Goal: Information Seeking & Learning: Learn about a topic

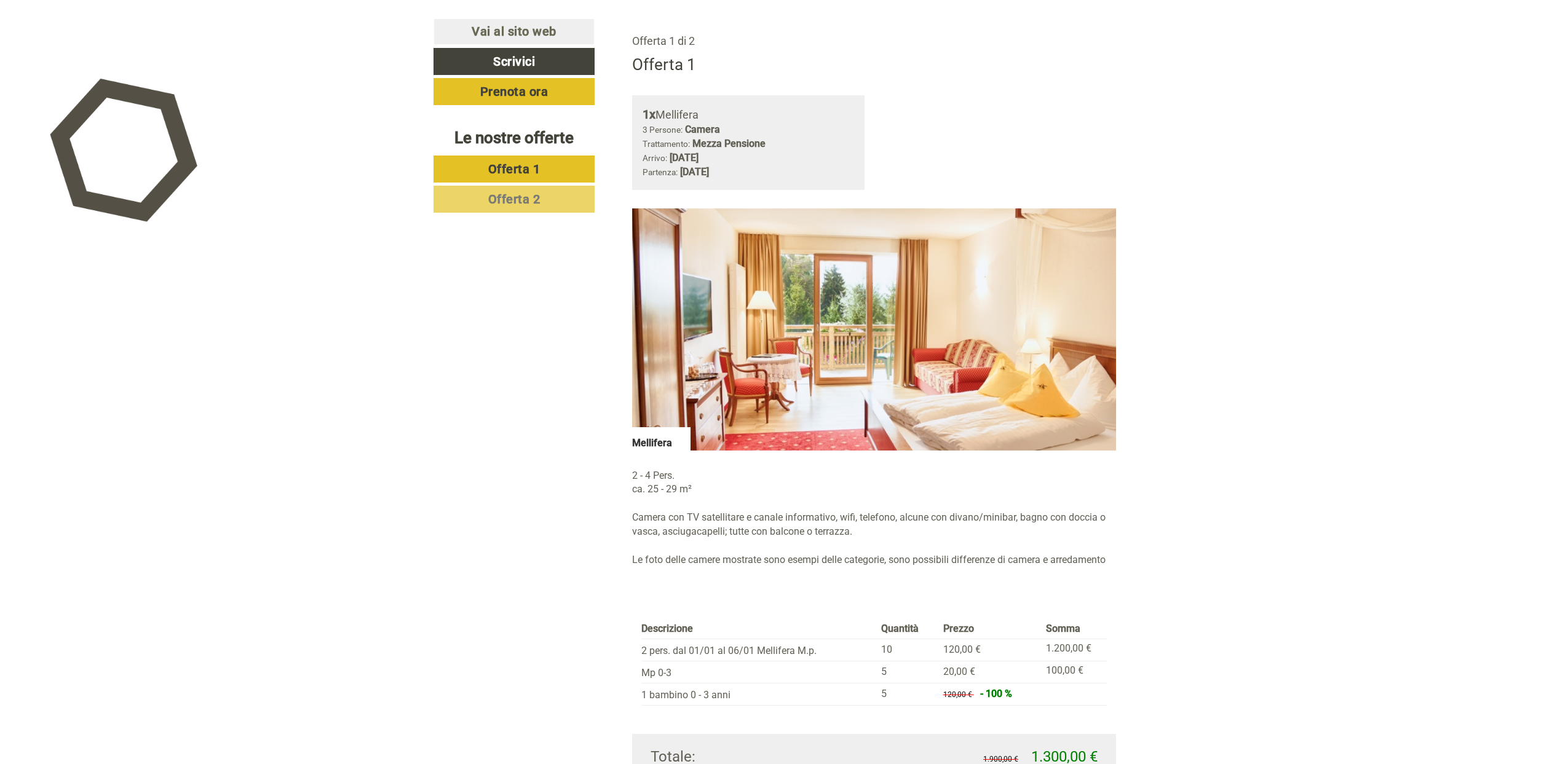
scroll to position [1172, 0]
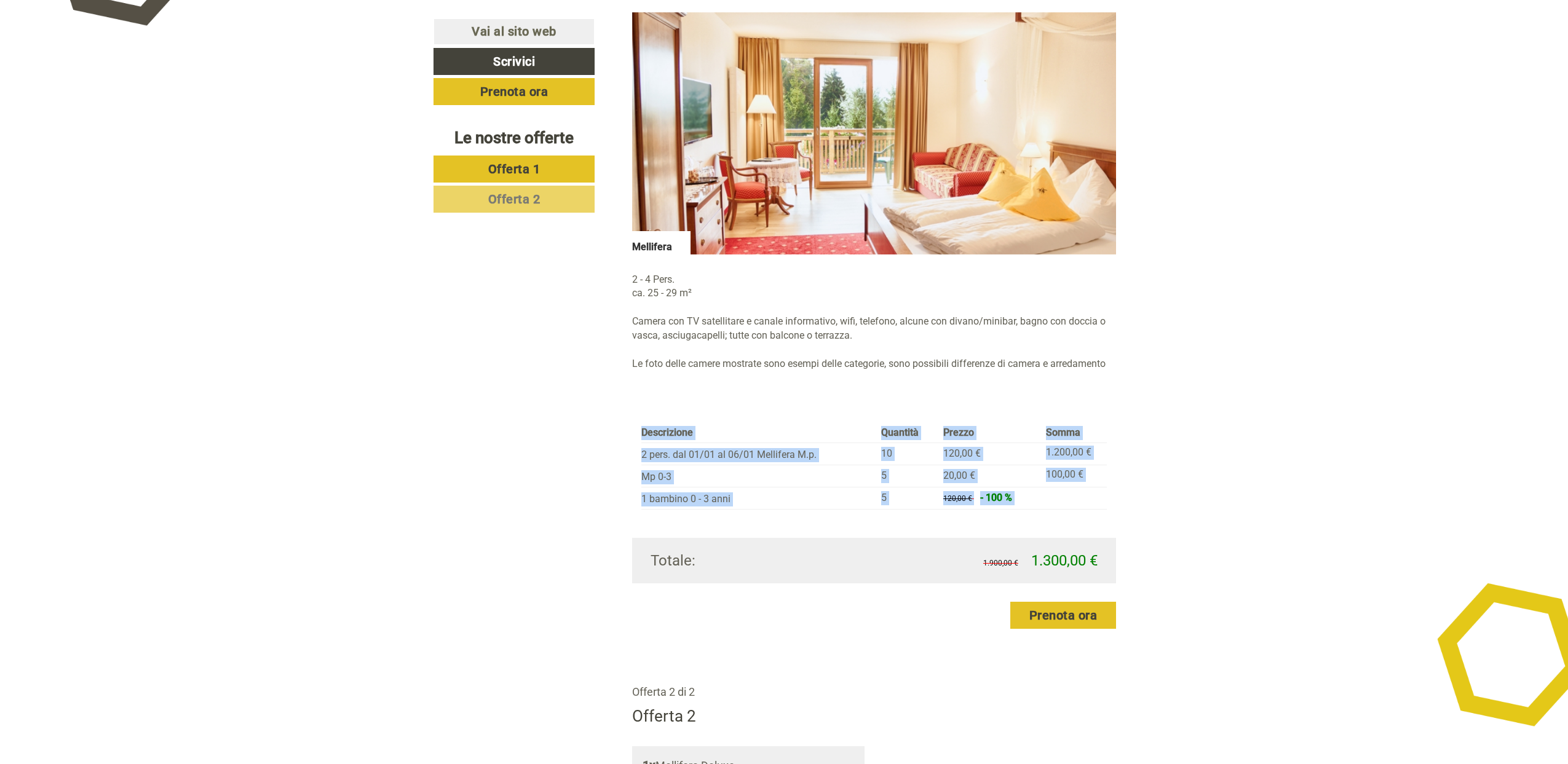
drag, startPoint x: 1219, startPoint y: 412, endPoint x: 1211, endPoint y: 388, distance: 25.3
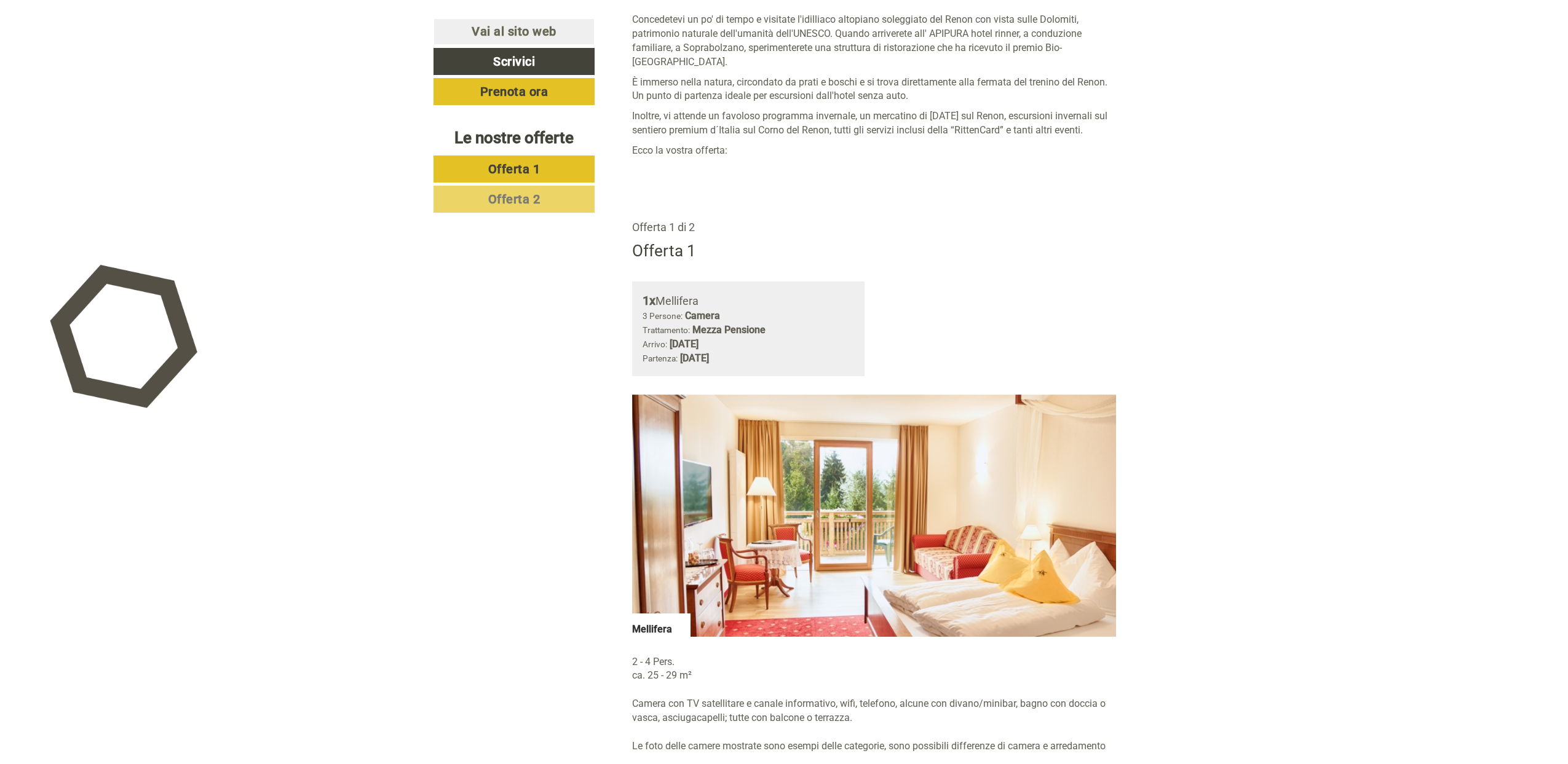
scroll to position [603, 0]
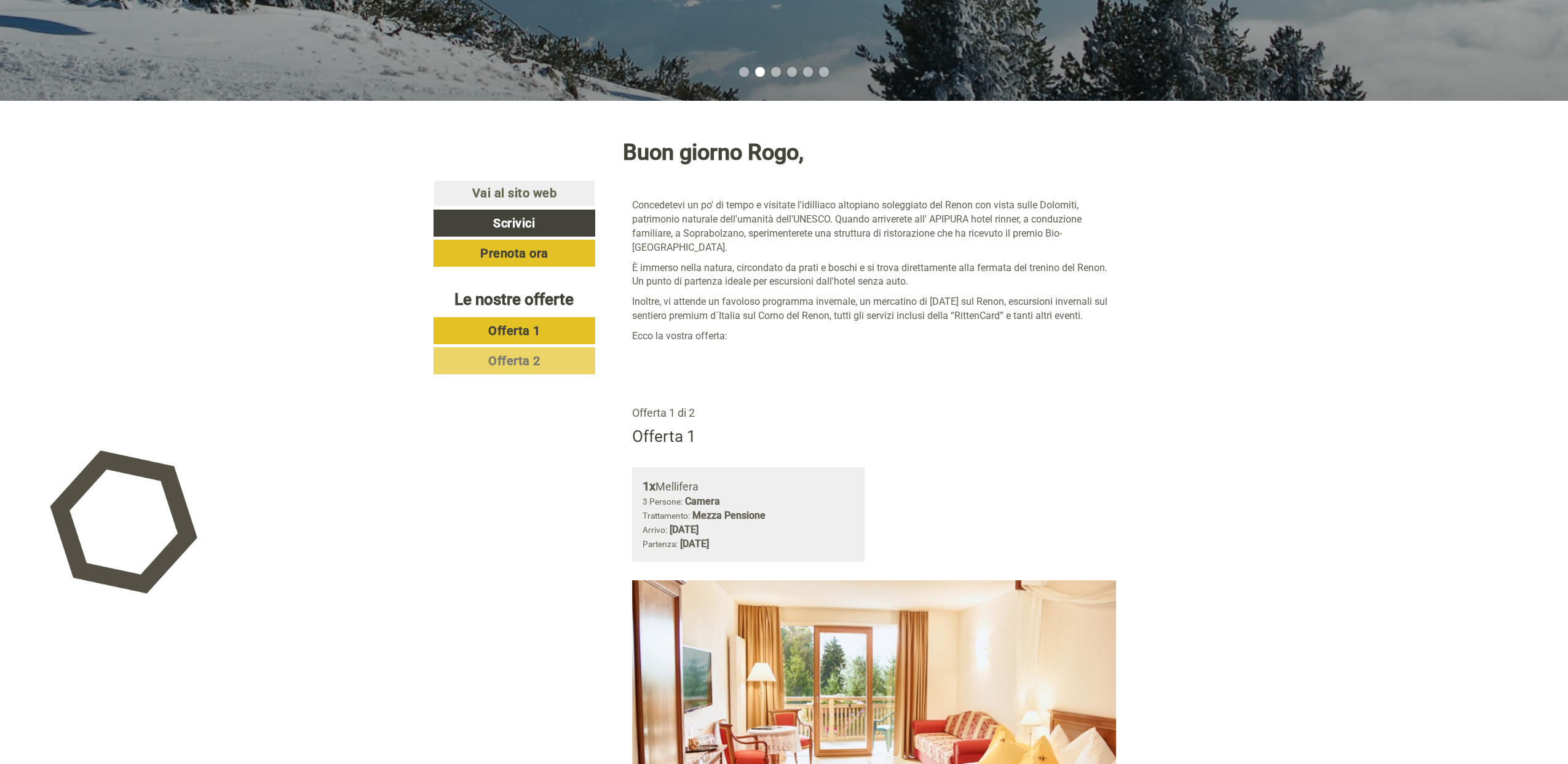
click at [538, 368] on link "Offerta 2" at bounding box center [514, 361] width 162 height 27
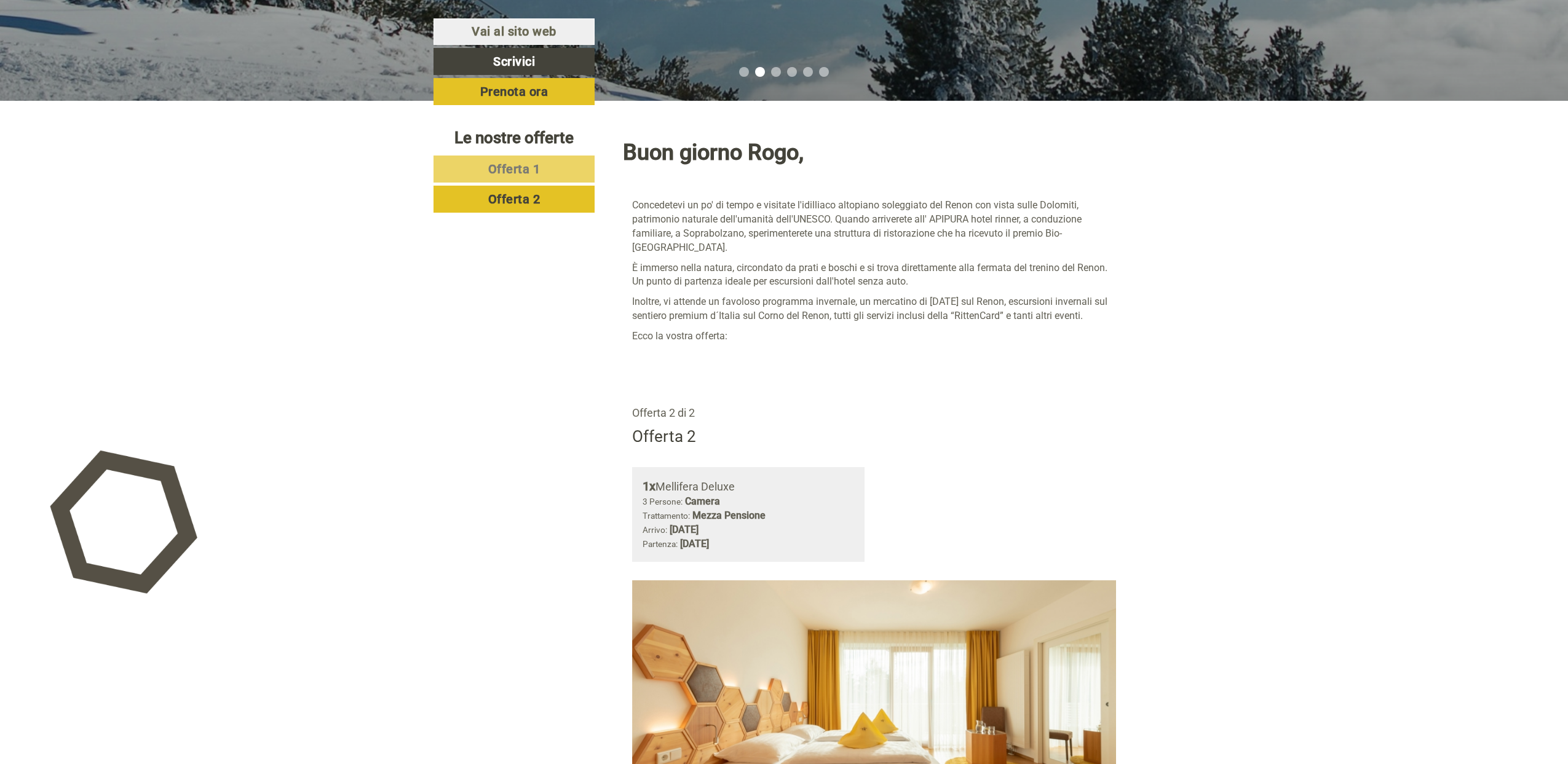
scroll to position [990, 0]
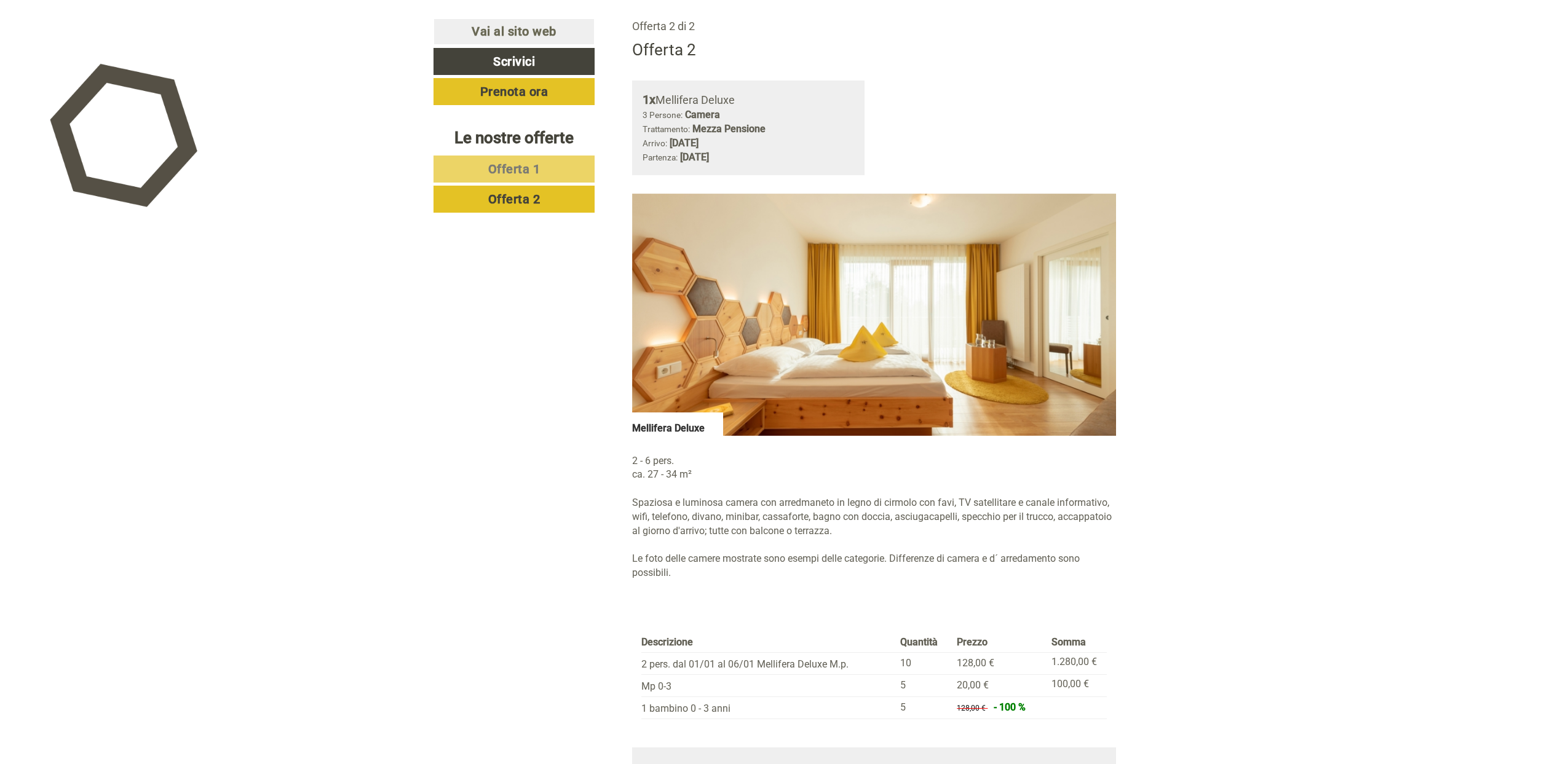
click at [491, 170] on span "Offerta 1" at bounding box center [514, 169] width 53 height 15
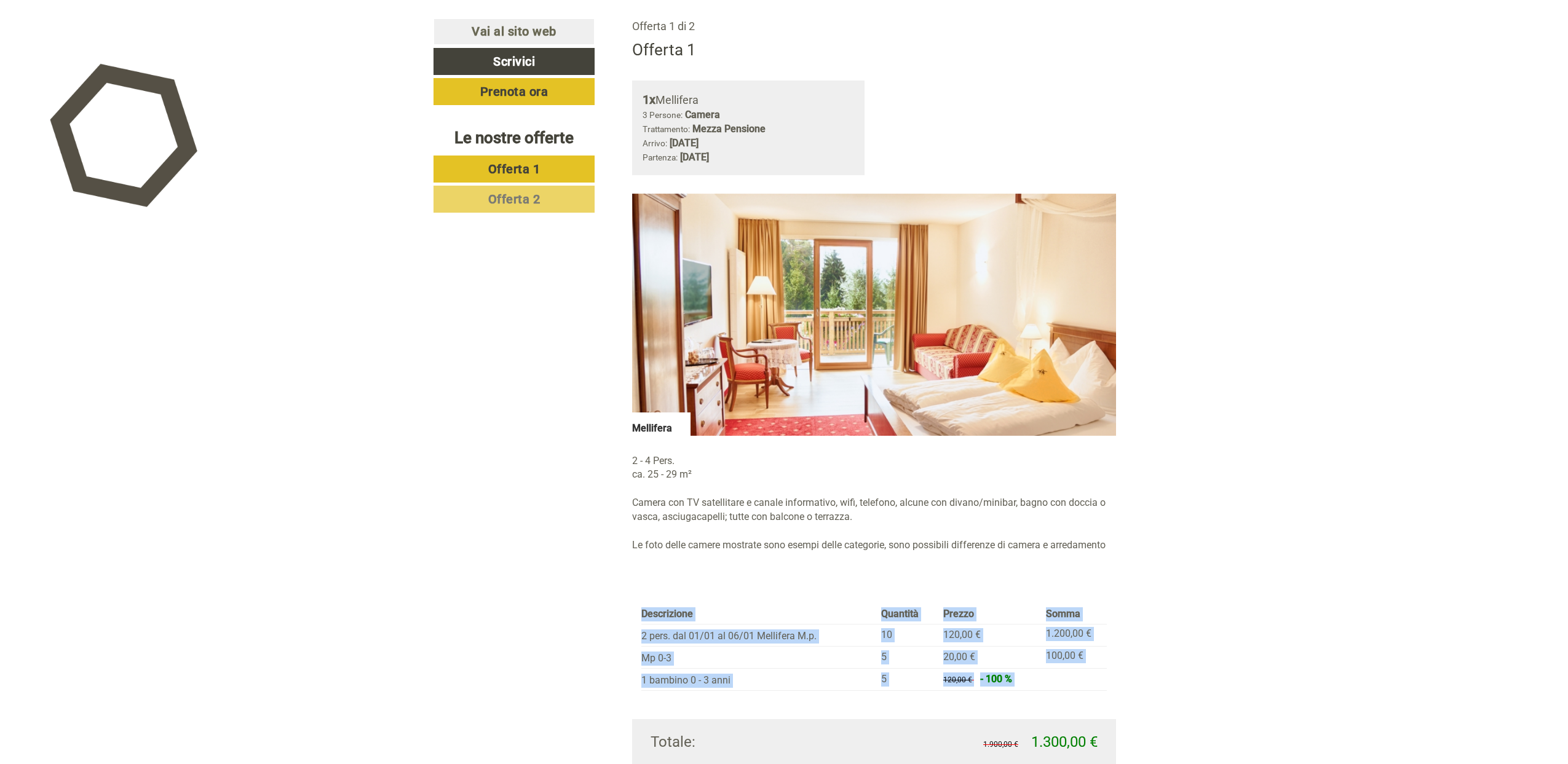
click at [509, 205] on span "Offerta 2" at bounding box center [514, 199] width 53 height 15
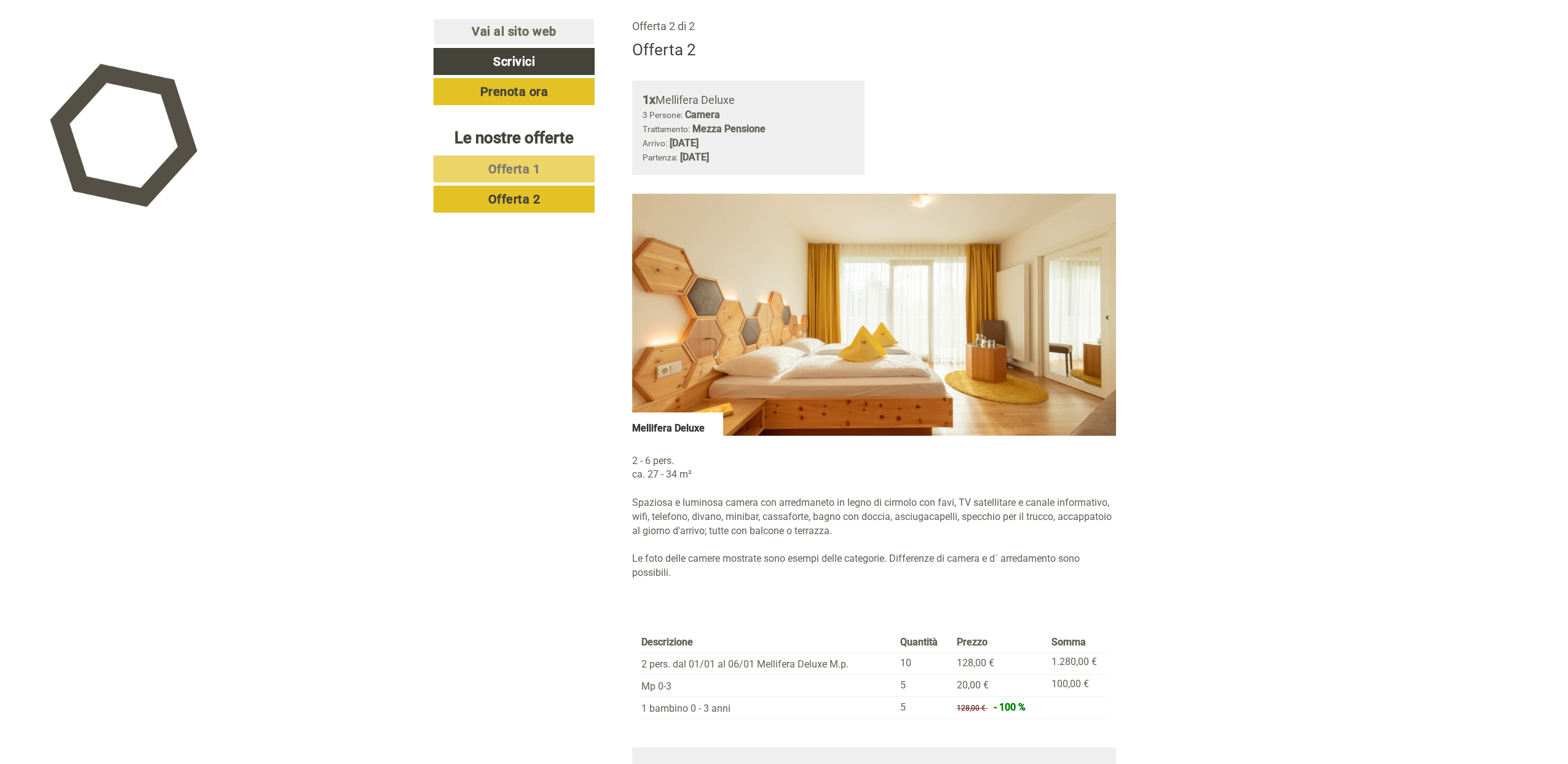
click at [540, 172] on link "Offerta 1" at bounding box center [514, 169] width 161 height 27
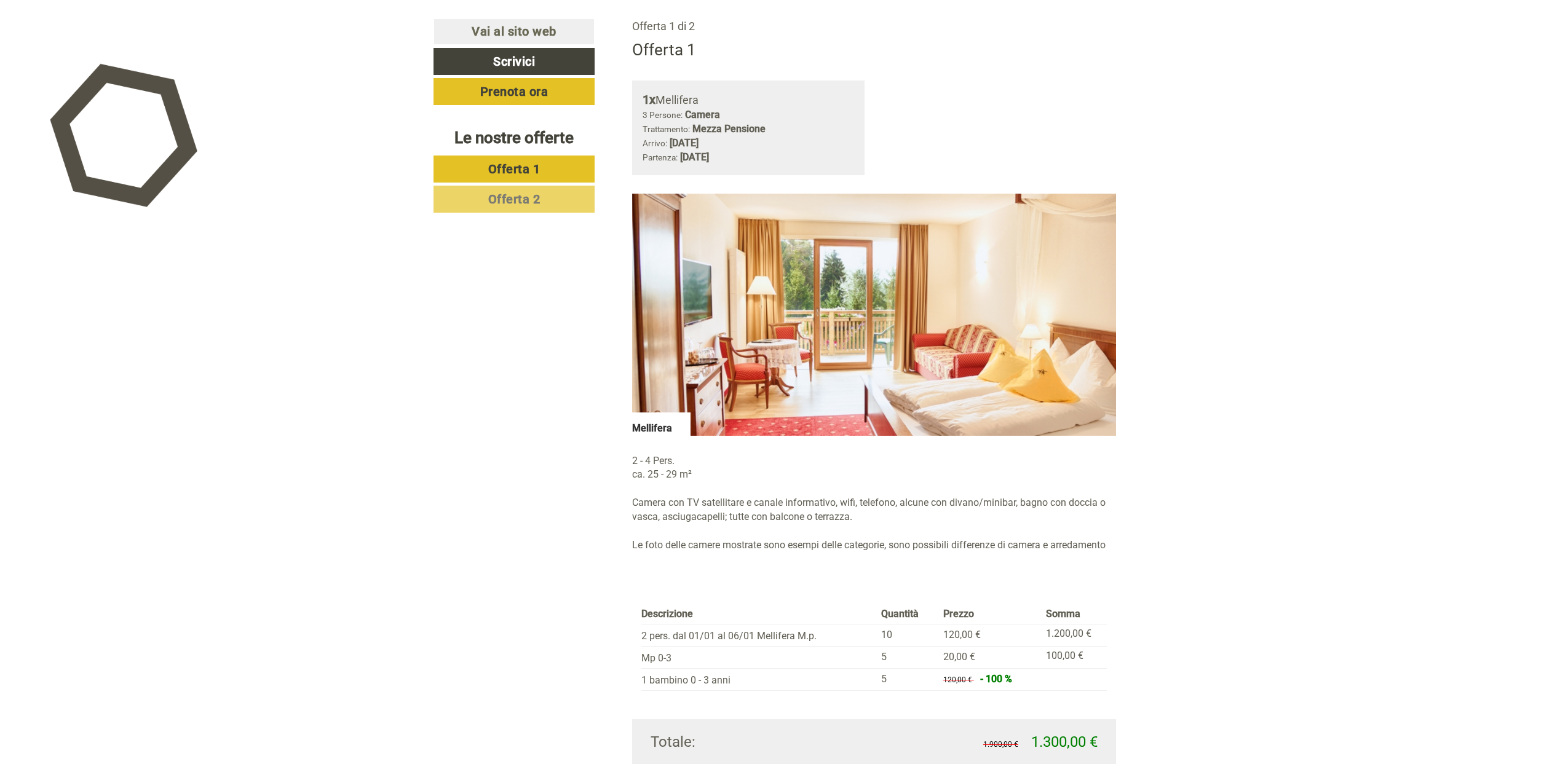
click at [712, 585] on div "Descrizione Quantità Prezzo Somma 2 pers. dal 01/01 al 06/01 Mellifera M.p. 10 …" at bounding box center [874, 648] width 484 height 142
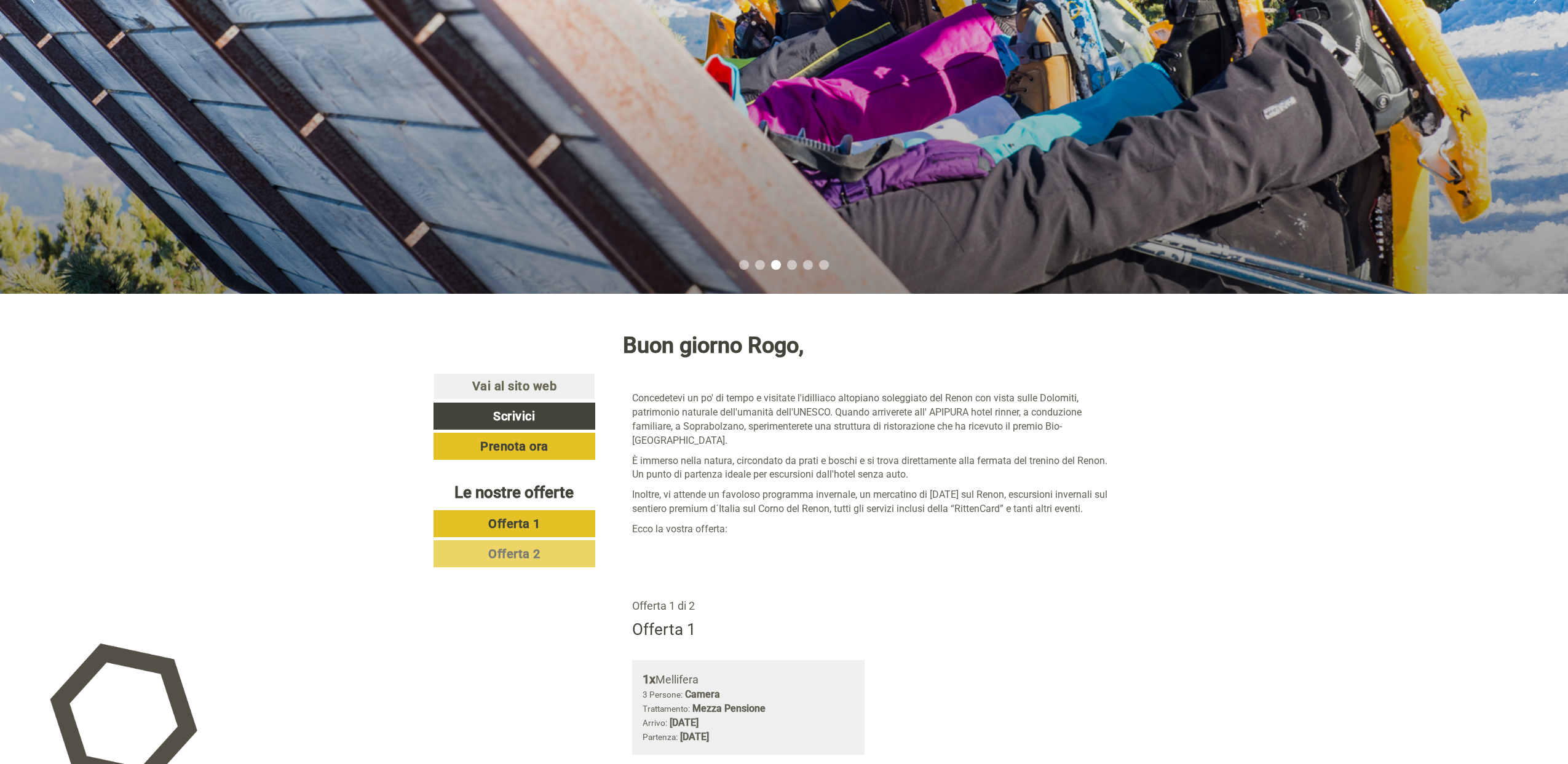
scroll to position [168, 0]
